Goal: Information Seeking & Learning: Check status

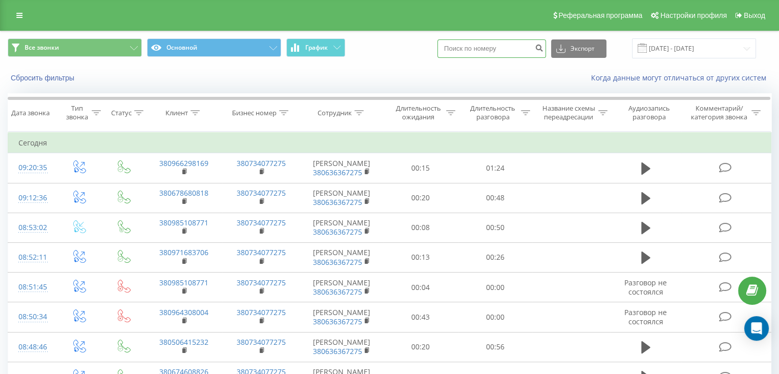
click at [462, 50] on input at bounding box center [491, 48] width 109 height 18
paste input "0974992745"
type input "0974992745"
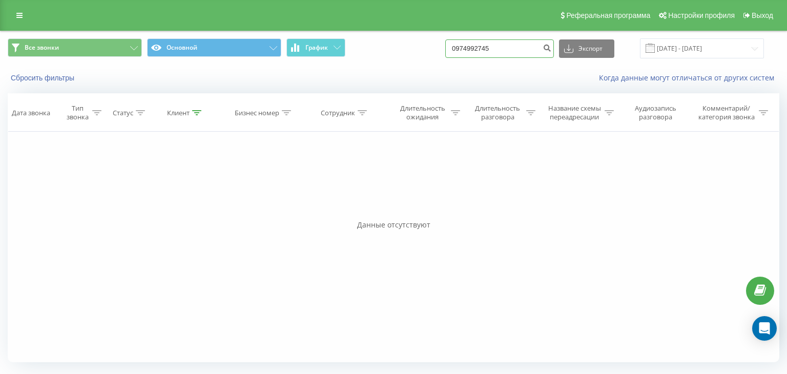
drag, startPoint x: 514, startPoint y: 48, endPoint x: 397, endPoint y: 33, distance: 117.7
click at [397, 33] on div "Все звонки Основной График 0974992745 Экспорт .csv .xls .xlsx 19.05.2025 - 19.0…" at bounding box center [394, 48] width 786 height 34
click at [554, 55] on button "submit" at bounding box center [547, 48] width 14 height 18
click at [17, 19] on icon at bounding box center [19, 15] width 6 height 7
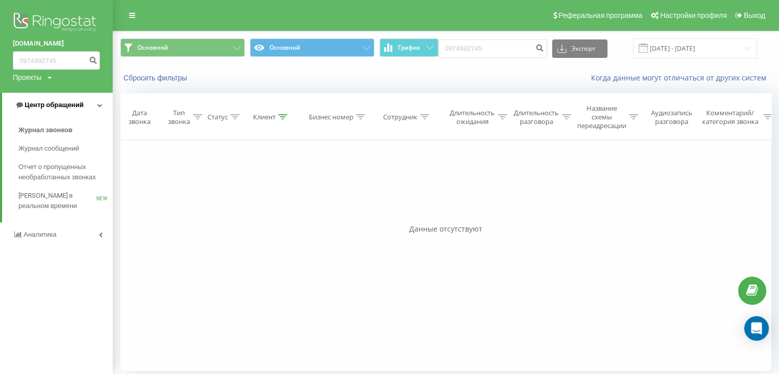
click at [25, 109] on span "Центр обращений" at bounding box center [49, 105] width 69 height 10
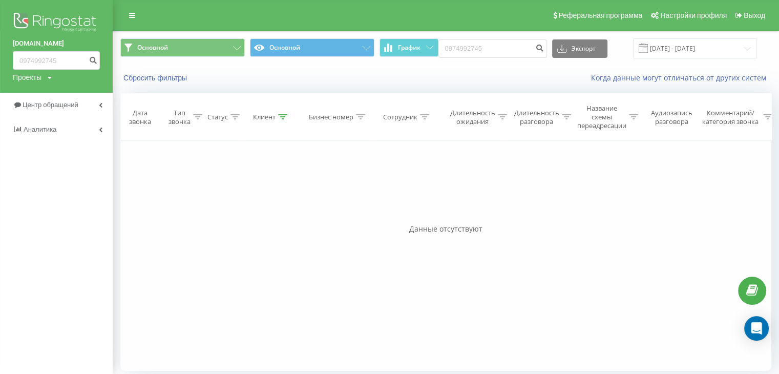
click at [48, 15] on img at bounding box center [56, 23] width 87 height 26
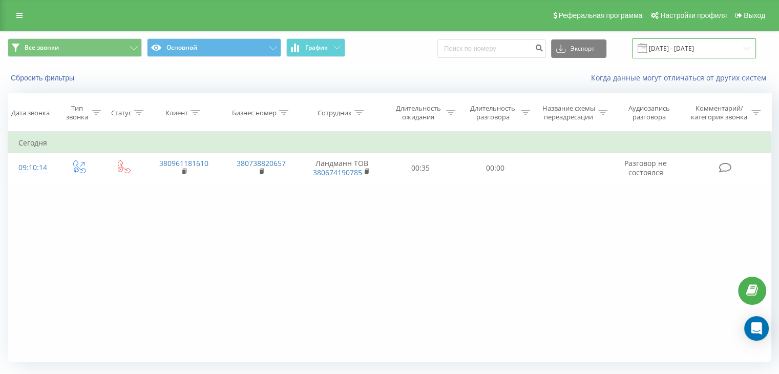
click at [684, 44] on input "[DATE] - [DATE]" at bounding box center [694, 48] width 124 height 20
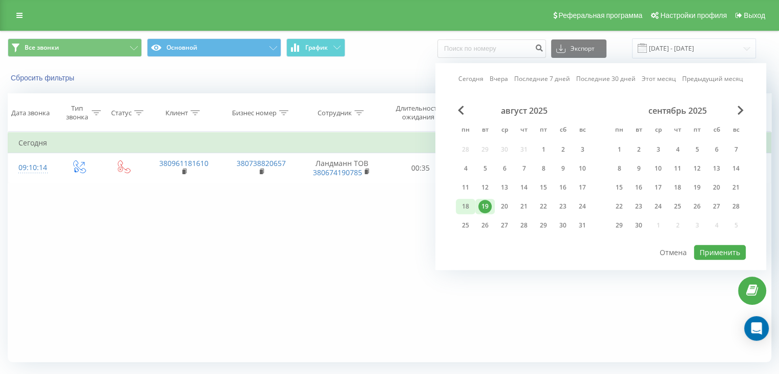
click at [469, 204] on div "18" at bounding box center [465, 206] width 13 height 13
click at [707, 250] on button "Применить" at bounding box center [720, 252] width 52 height 15
type input "18.08.2025 - 18.08.2025"
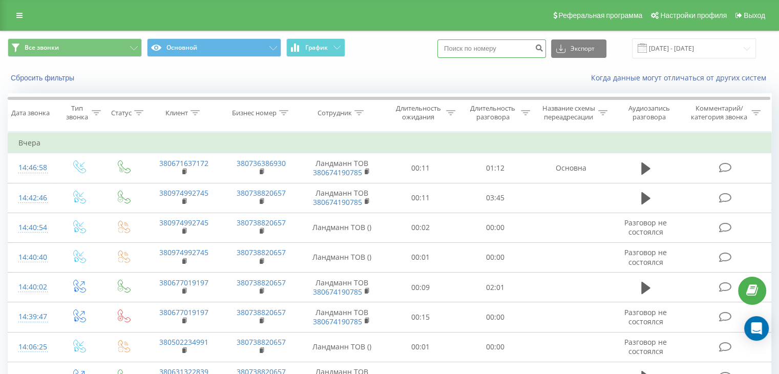
click at [512, 41] on input at bounding box center [491, 48] width 109 height 18
paste input "0974992745"
type input "0974992745"
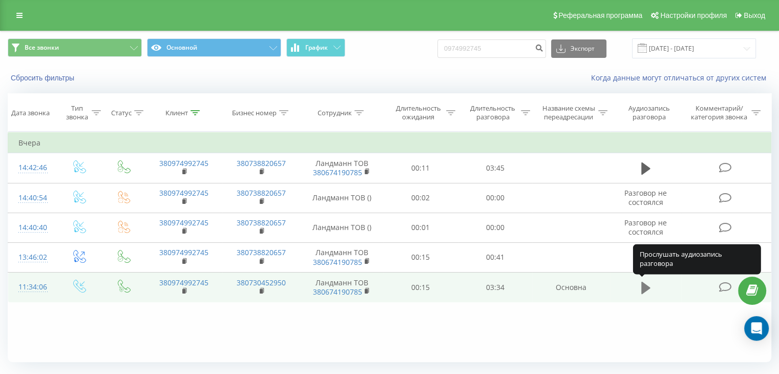
click at [651, 288] on button at bounding box center [645, 287] width 15 height 15
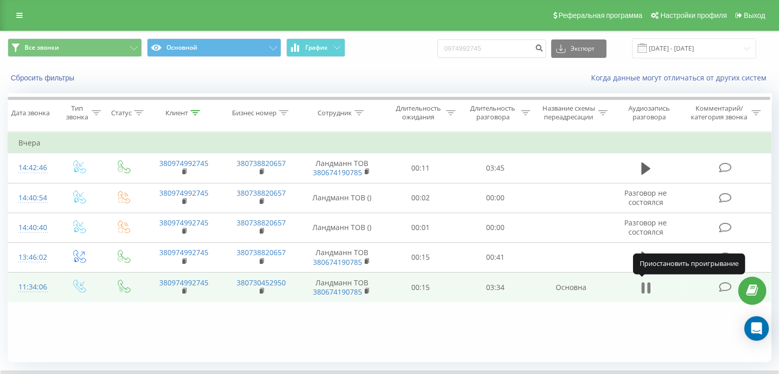
click at [647, 283] on icon at bounding box center [648, 287] width 3 height 11
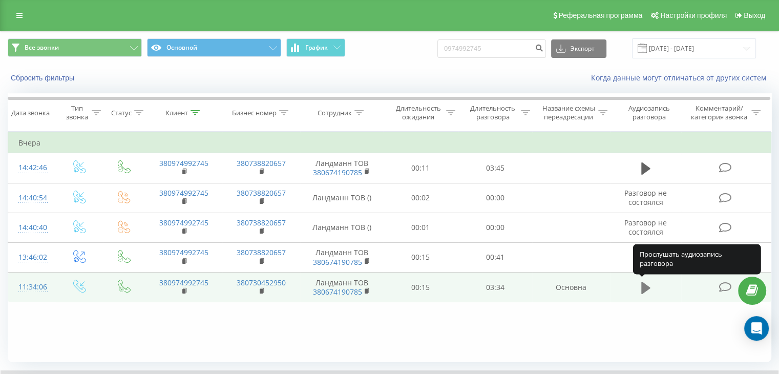
click at [647, 282] on icon at bounding box center [645, 288] width 9 height 14
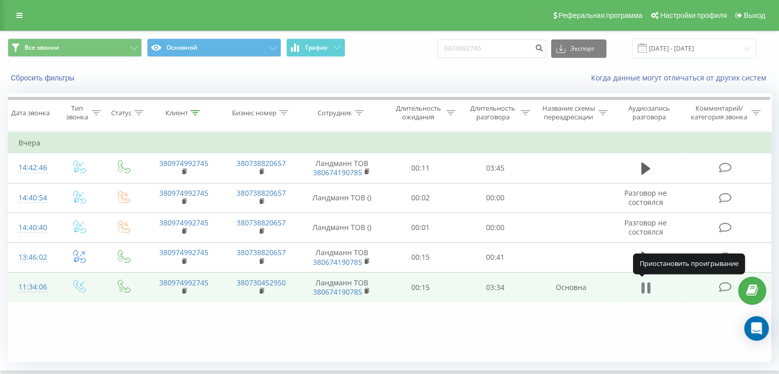
click at [648, 288] on icon at bounding box center [648, 287] width 3 height 11
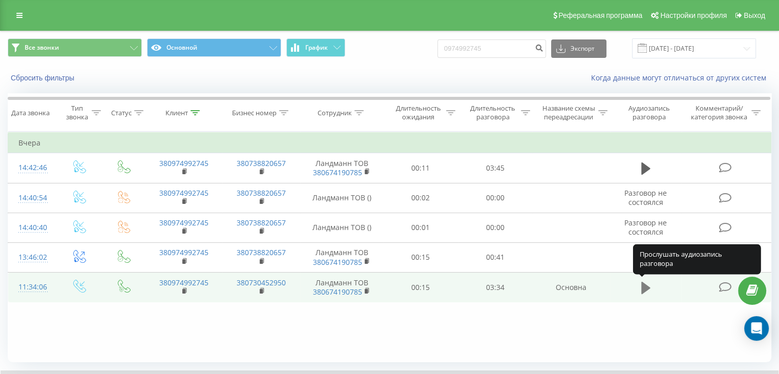
click at [644, 285] on icon at bounding box center [645, 287] width 9 height 12
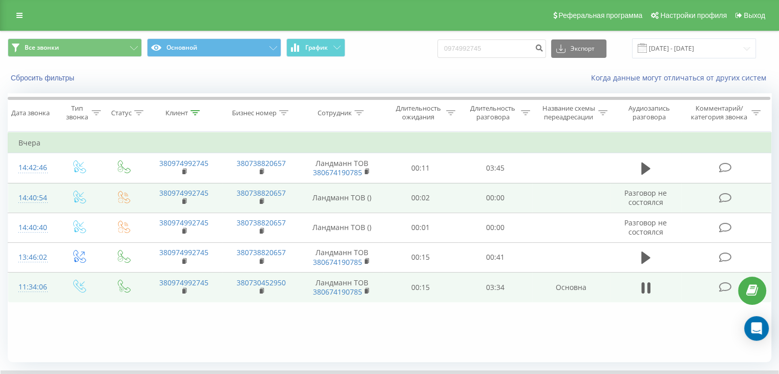
scroll to position [66, 0]
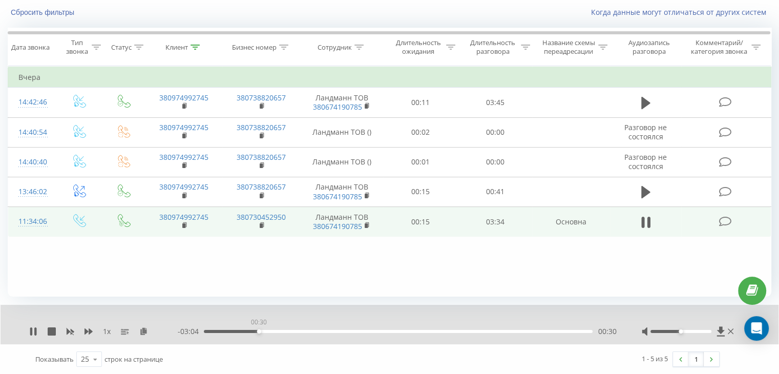
click at [259, 330] on div "00:30" at bounding box center [398, 331] width 389 height 3
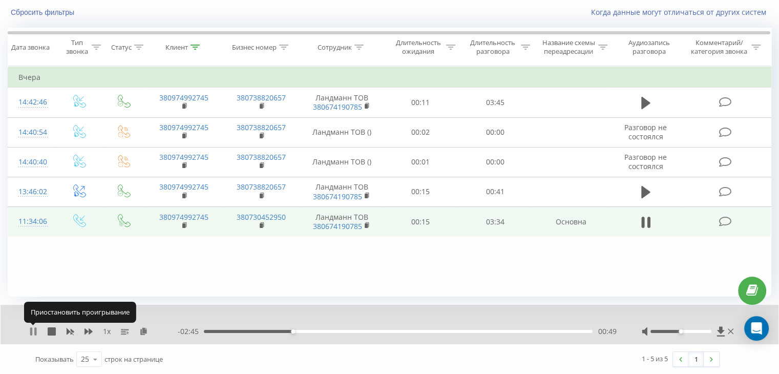
click at [31, 328] on icon at bounding box center [31, 331] width 2 height 8
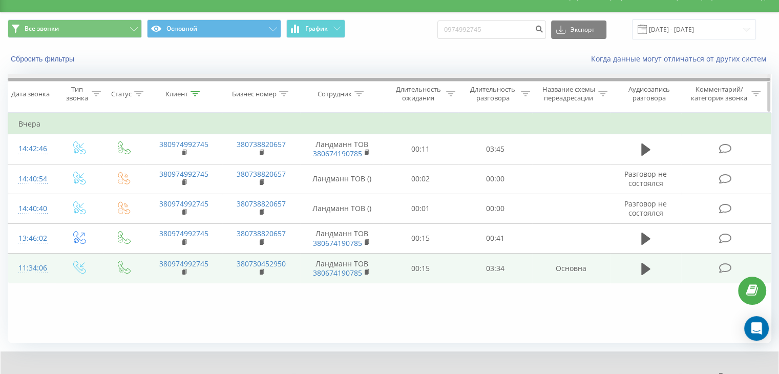
scroll to position [0, 0]
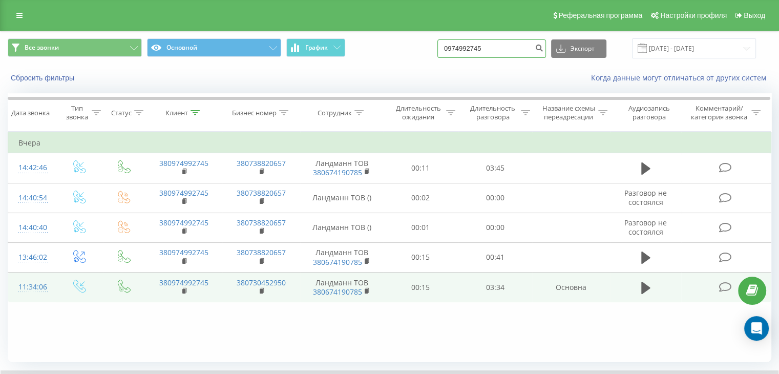
drag, startPoint x: 500, startPoint y: 48, endPoint x: 363, endPoint y: 55, distance: 137.9
click at [363, 55] on div "Все звонки Основной График 0974992745 Экспорт .csv .xls .xlsx 19.05.2025 - 19.0…" at bounding box center [390, 48] width 764 height 20
paste input "+380666830797"
click at [467, 46] on input "+380666830797" at bounding box center [491, 48] width 109 height 18
click at [469, 49] on input "+380666830797" at bounding box center [491, 48] width 109 height 18
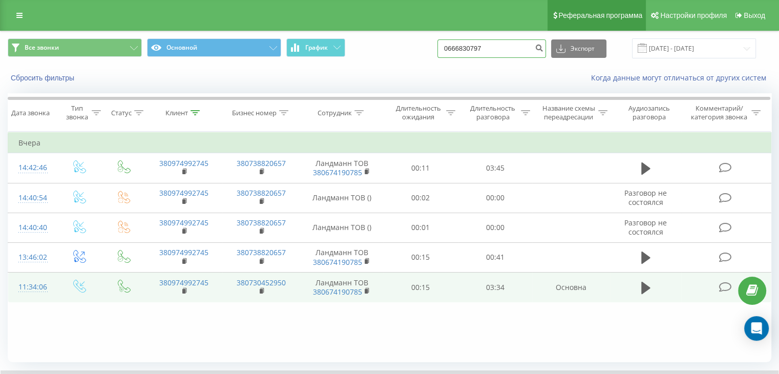
type input "0666830797"
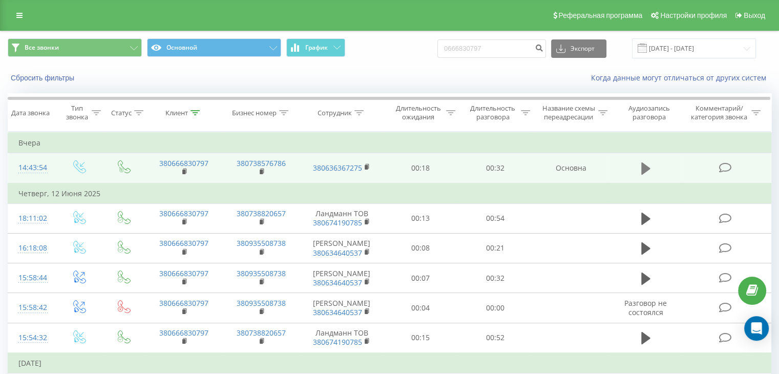
click at [648, 166] on icon at bounding box center [645, 168] width 9 height 12
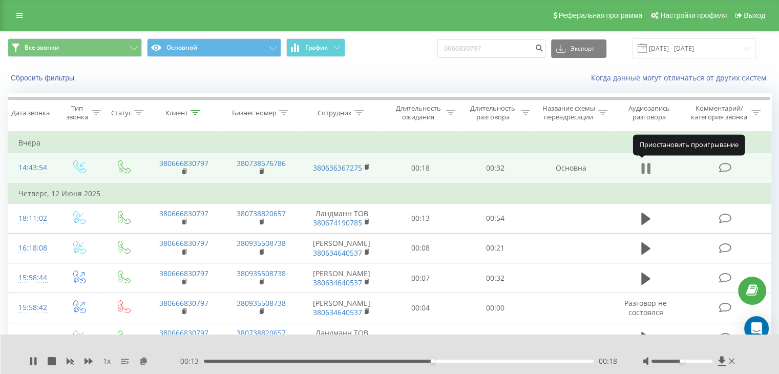
click at [639, 169] on button at bounding box center [645, 168] width 15 height 15
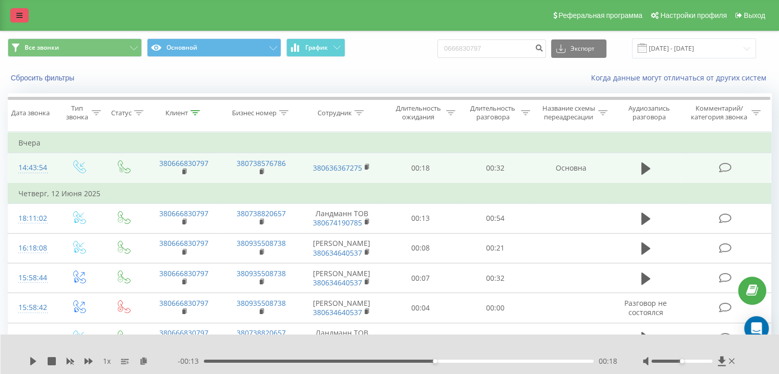
click at [20, 17] on icon at bounding box center [19, 15] width 6 height 7
